Goal: Find specific page/section: Find specific page/section

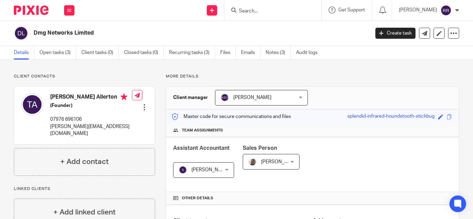
click at [245, 7] on form at bounding box center [275, 10] width 74 height 9
click at [249, 13] on input "Search" at bounding box center [269, 11] width 62 height 6
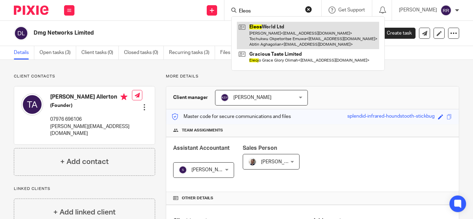
type input "Eleos"
click at [254, 32] on link at bounding box center [308, 35] width 142 height 27
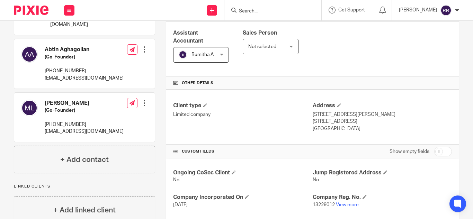
scroll to position [150, 0]
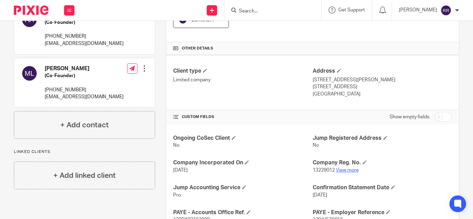
click at [338, 171] on link "View more" at bounding box center [347, 170] width 23 height 5
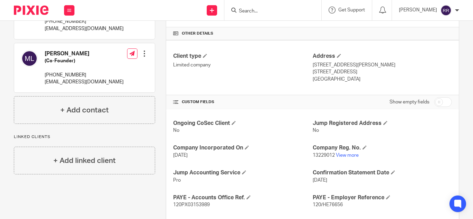
scroll to position [187, 0]
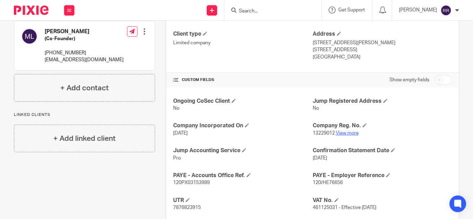
click at [348, 136] on link "View more" at bounding box center [347, 133] width 23 height 5
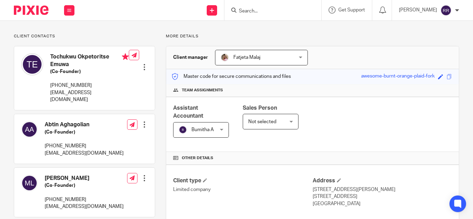
scroll to position [40, 0]
